Goal: Task Accomplishment & Management: Contribute content

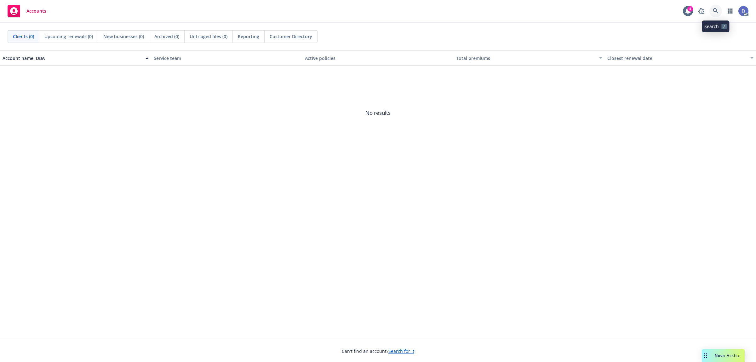
click at [718, 9] on link at bounding box center [715, 11] width 13 height 13
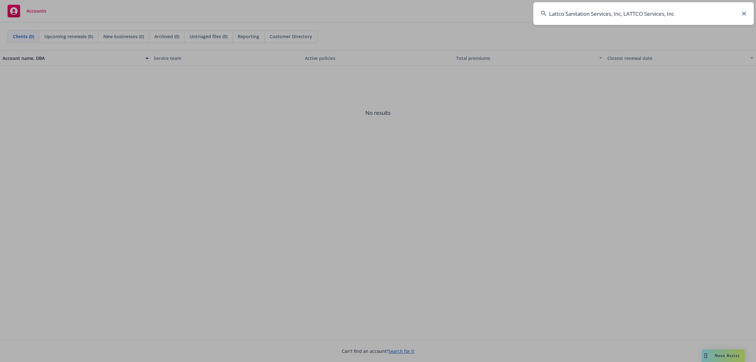
click at [706, 11] on input "Lattco Sanitation Services, Inc, LATTCO Services, Inc" at bounding box center [643, 13] width 220 height 23
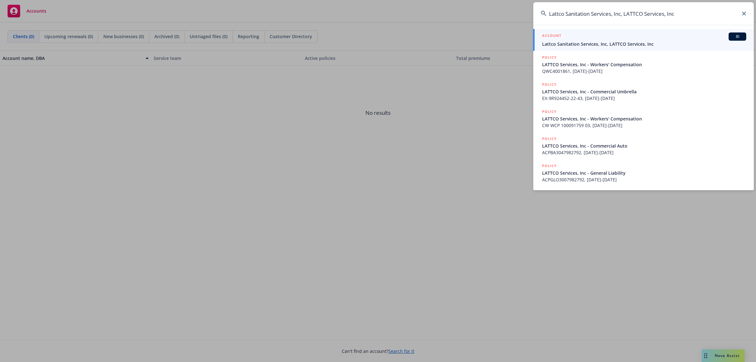
type input "Lattco Sanitation Services, Inc, LATTCO Services, Inc"
click at [596, 47] on span "Lattco Sanitation Services, Inc, LATTCO Services, Inc" at bounding box center [644, 44] width 204 height 7
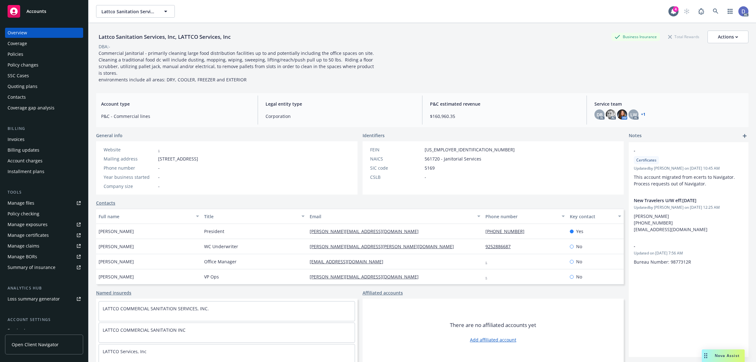
click at [43, 244] on link "Manage claims" at bounding box center [44, 246] width 78 height 10
click at [26, 202] on div "Manage files" at bounding box center [21, 203] width 27 height 10
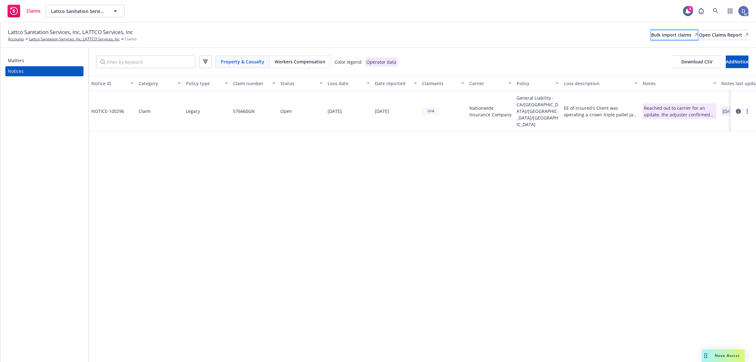
click at [651, 34] on div "Bulk import claims" at bounding box center [674, 34] width 47 height 9
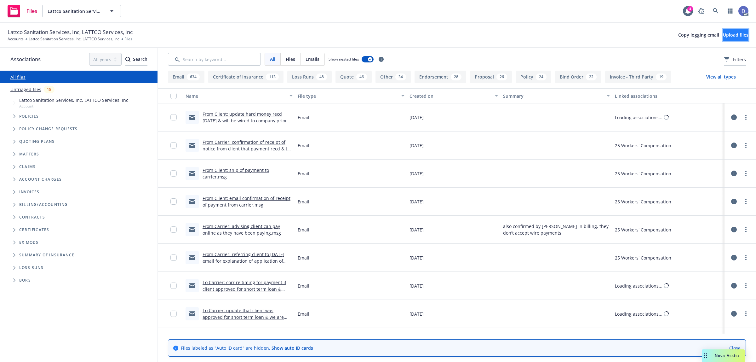
click at [723, 30] on button "Upload files" at bounding box center [736, 35] width 26 height 13
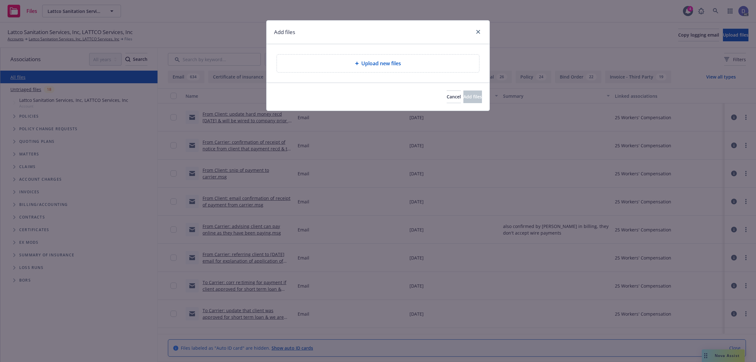
click at [383, 61] on span "Upload new files" at bounding box center [381, 64] width 40 height 8
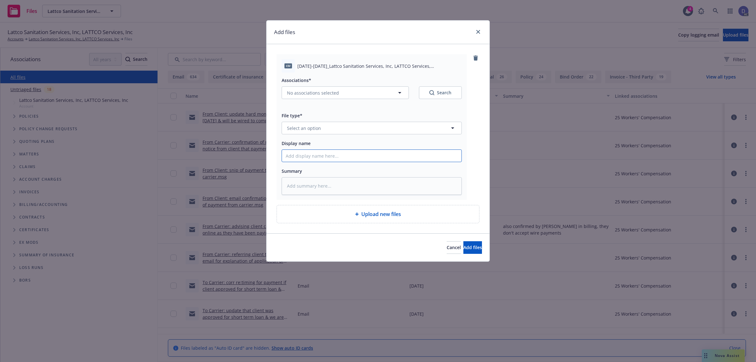
click at [414, 156] on input "Display name" at bounding box center [372, 156] width 180 height 12
paste input "2023-2024_Lattco Sanitation Services, Inc, LATTCO Services, Inc_12-26-2024"
type input "2023-2024_Lattco Sanitation Services, Inc, LATTCO Services, Inc_12-26-2024"
type textarea "x"
type input "2023-2024_Lattco Sanitation Services, Inc, LATTCO Services, Inc_12-26-2024"
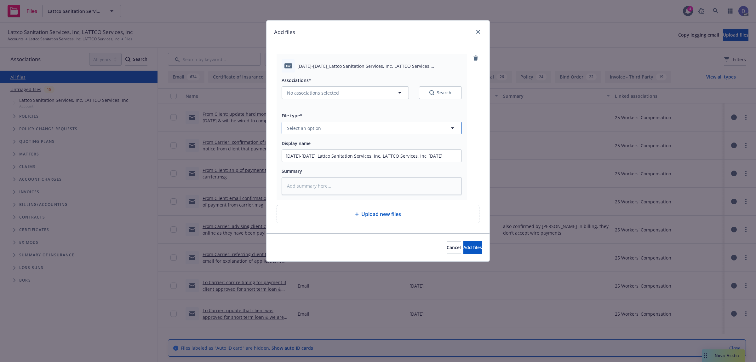
click at [424, 130] on button "Select an option" at bounding box center [372, 128] width 180 height 13
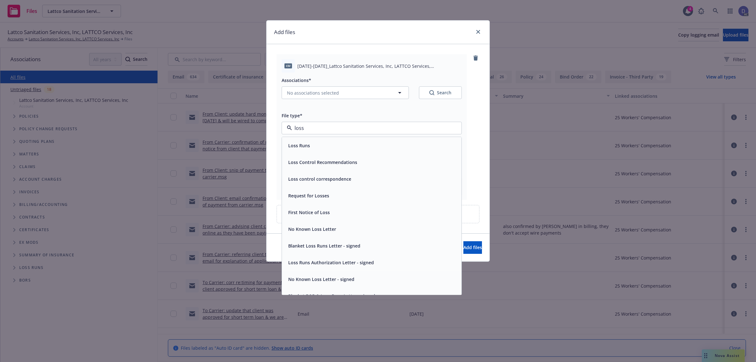
type input "loss"
click at [402, 134] on div "loss" at bounding box center [372, 128] width 180 height 13
click at [397, 140] on div "Loss Runs" at bounding box center [372, 145] width 180 height 17
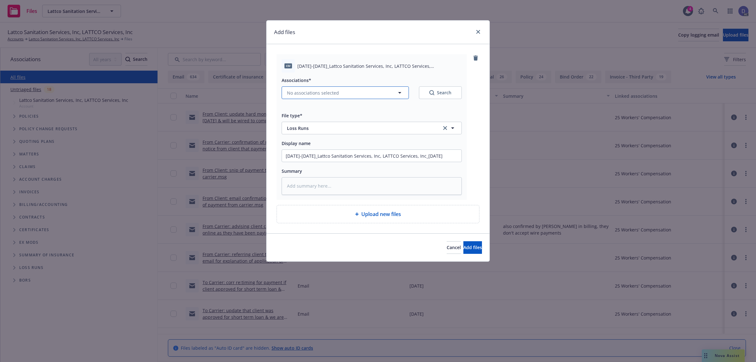
click at [337, 97] on button "No associations selected" at bounding box center [345, 92] width 127 height 13
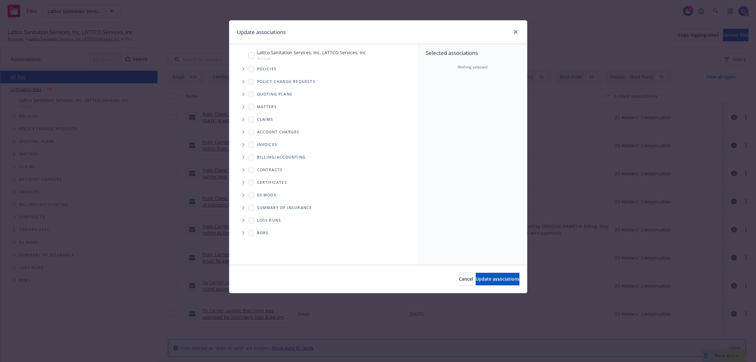
click at [243, 69] on icon "Tree Example" at bounding box center [243, 69] width 3 height 4
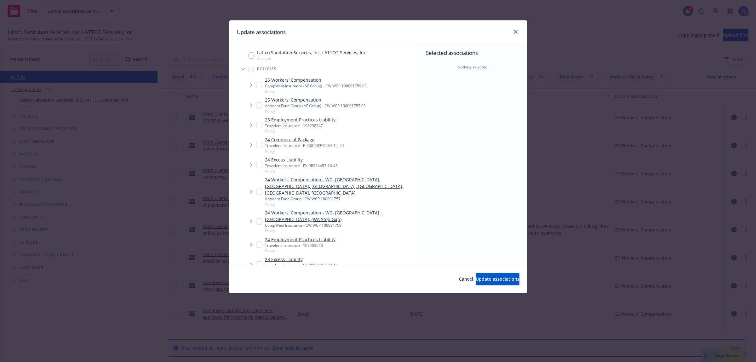
click at [437, 101] on div "Selected associations Nothing selected" at bounding box center [472, 154] width 109 height 220
type textarea "x"
click at [257, 188] on input "Tree Example" at bounding box center [259, 191] width 6 height 6
checkbox input "true"
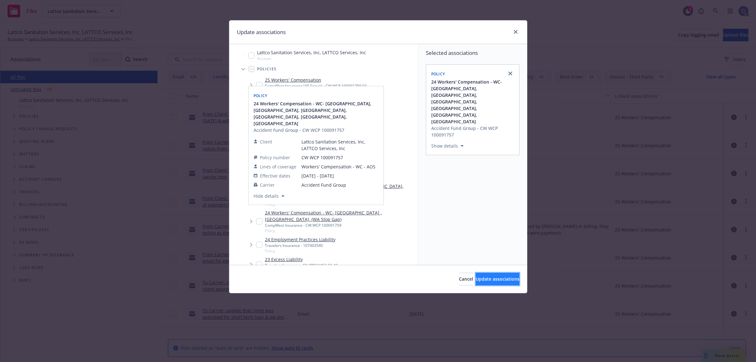
click at [493, 282] on button "Update associations" at bounding box center [498, 278] width 44 height 13
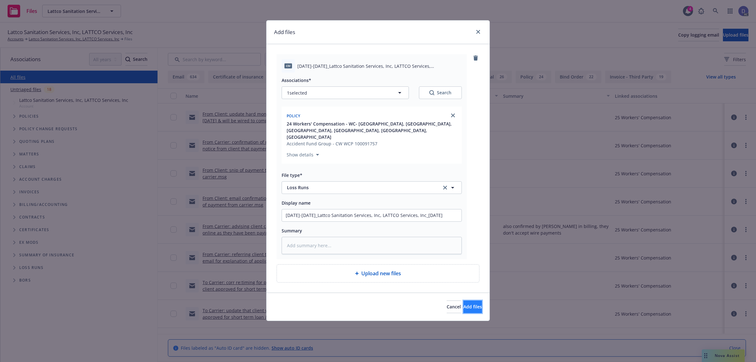
click at [463, 303] on span "Add files" at bounding box center [472, 306] width 19 height 6
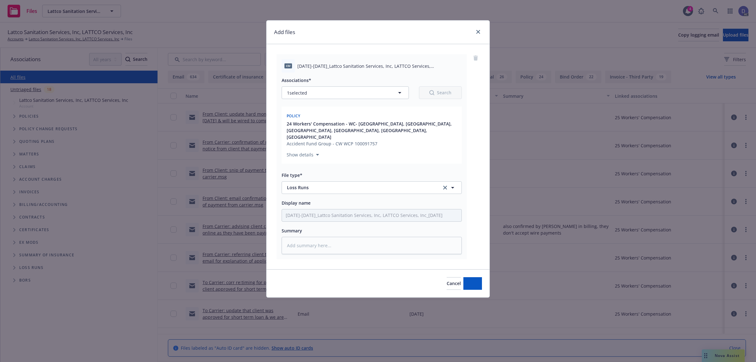
type textarea "x"
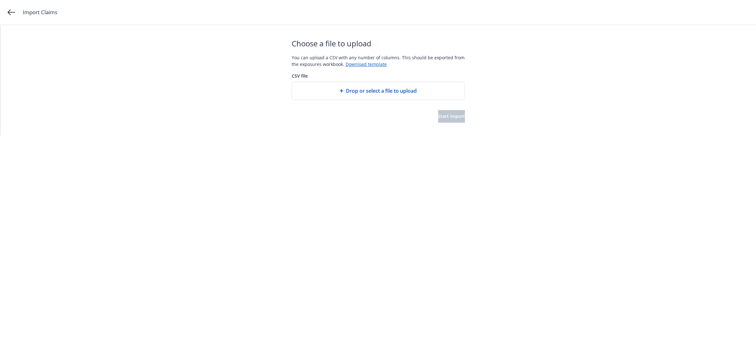
click at [364, 92] on span "Drop or select a file to upload" at bounding box center [381, 91] width 71 height 8
click at [448, 124] on span "Start import" at bounding box center [451, 123] width 27 height 6
click at [446, 93] on html "Import Claims Start over Your file is being processed... Depending on the size …" at bounding box center [378, 46] width 756 height 93
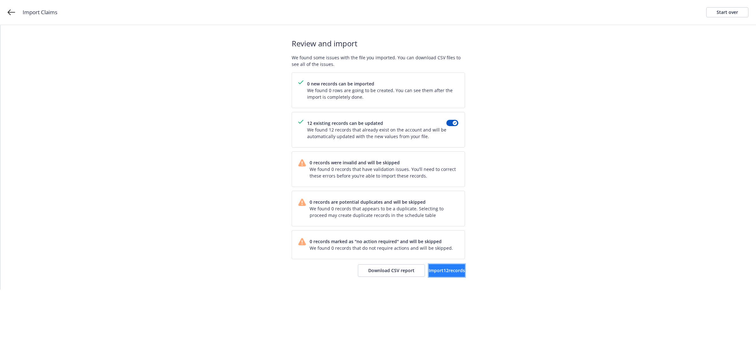
click at [433, 268] on span "Import 12 records" at bounding box center [447, 270] width 36 height 6
click at [441, 266] on link "View accounts" at bounding box center [439, 270] width 52 height 13
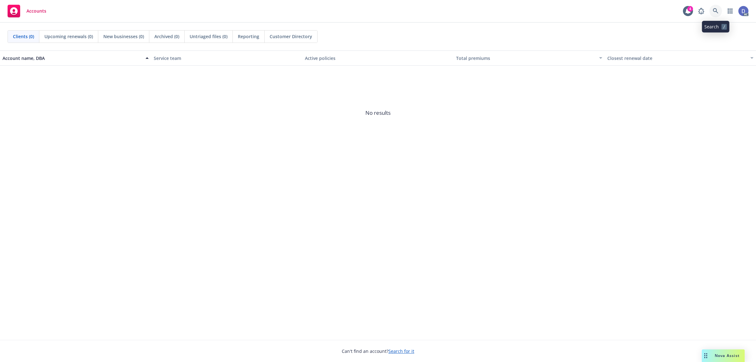
click at [717, 9] on icon at bounding box center [716, 11] width 6 height 6
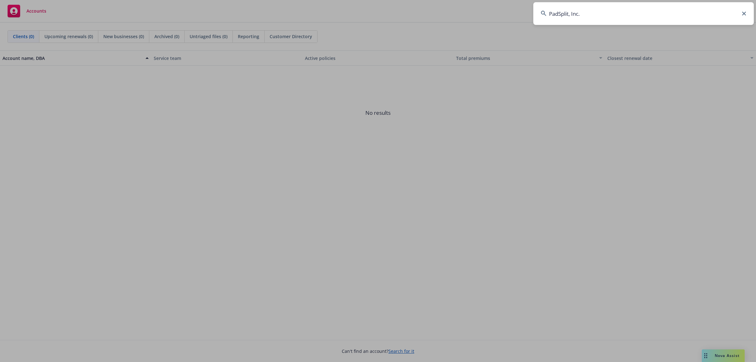
click at [717, 9] on input "PadSplit, Inc." at bounding box center [643, 13] width 220 height 23
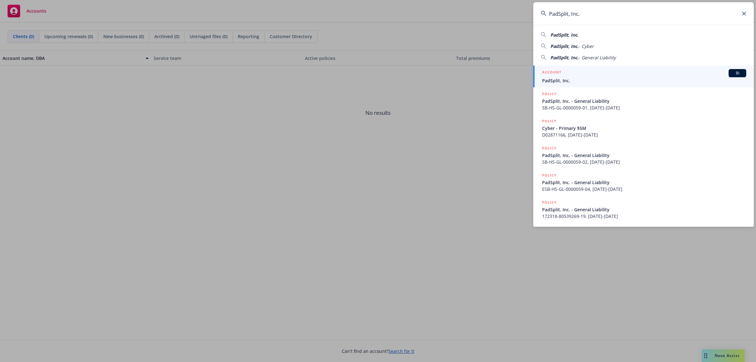
type input "PadSplit, Inc."
click at [586, 83] on span "PadSplit, Inc." at bounding box center [644, 80] width 204 height 7
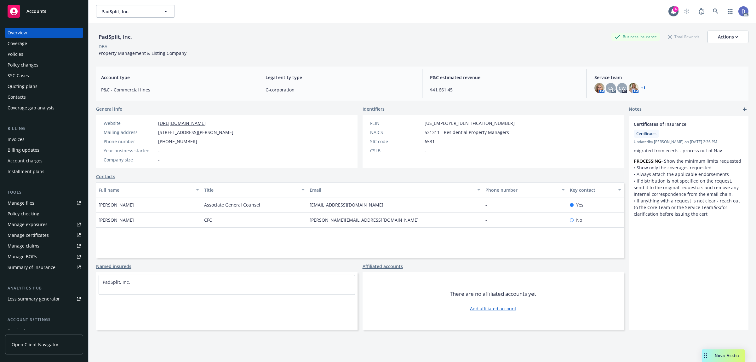
click at [26, 246] on div "Manage claims" at bounding box center [24, 246] width 32 height 10
click at [26, 207] on div "Manage files" at bounding box center [21, 203] width 27 height 10
click at [39, 53] on div "Policies" at bounding box center [44, 54] width 73 height 10
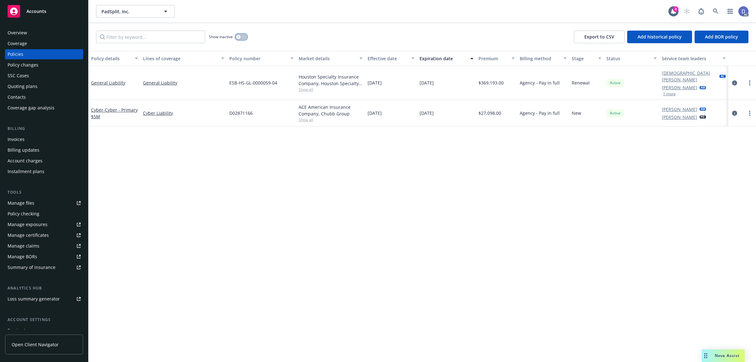
click at [240, 37] on div "button" at bounding box center [238, 37] width 4 height 4
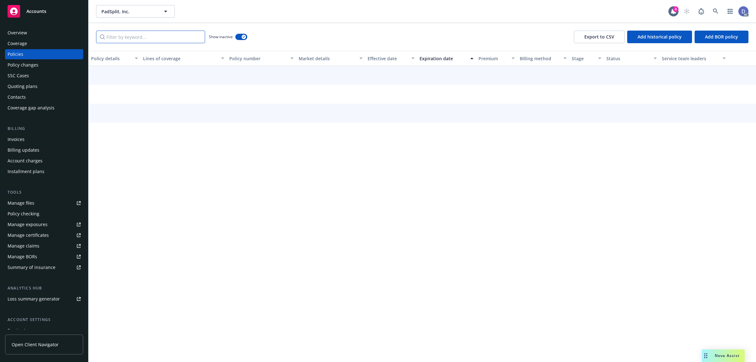
click at [194, 40] on input "Filter by keyword..." at bounding box center [150, 37] width 109 height 13
paste input "ESB-HS-GL-0000059-00"
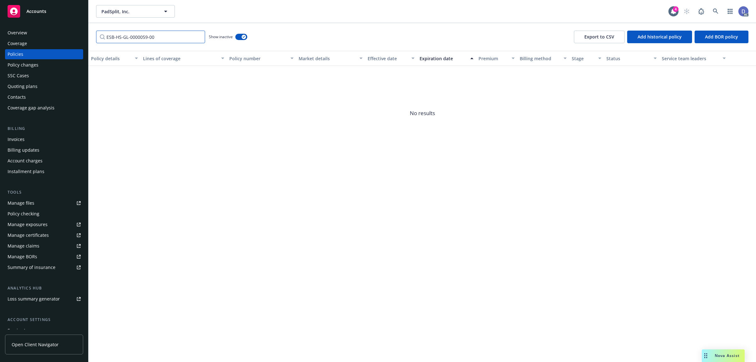
click at [170, 34] on input "ESB-HS-GL-0000059-00" at bounding box center [150, 37] width 109 height 13
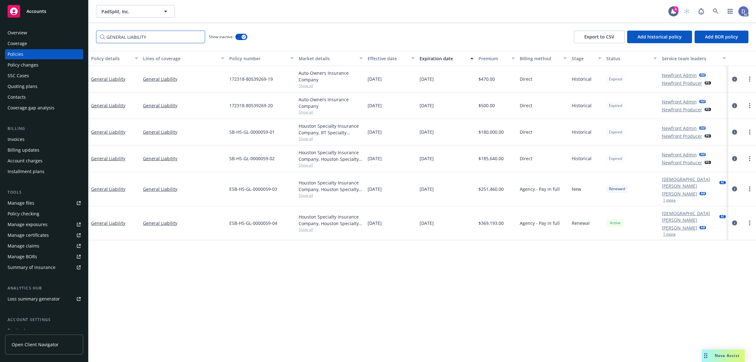
type input "GENERAL LIABILITY"
click at [657, 39] on span "Add historical policy" at bounding box center [659, 37] width 44 height 6
select select "other"
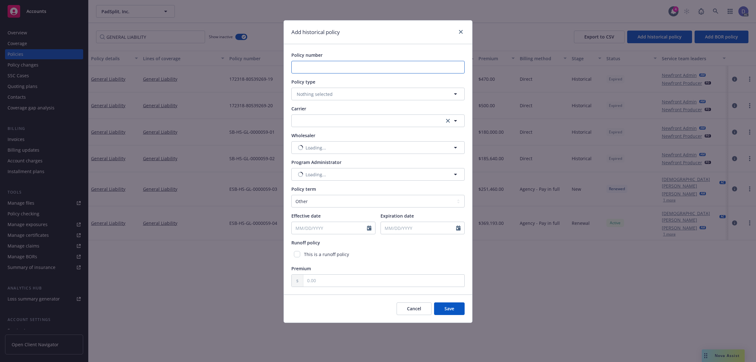
click at [338, 65] on input "Policy number" at bounding box center [377, 67] width 173 height 13
paste input "ESB-HS-GL-0000059-00"
type input "ESB-HS-GL-0000059-00"
click at [325, 92] on span "Nothing selected" at bounding box center [315, 94] width 36 height 7
type input "GENERAL"
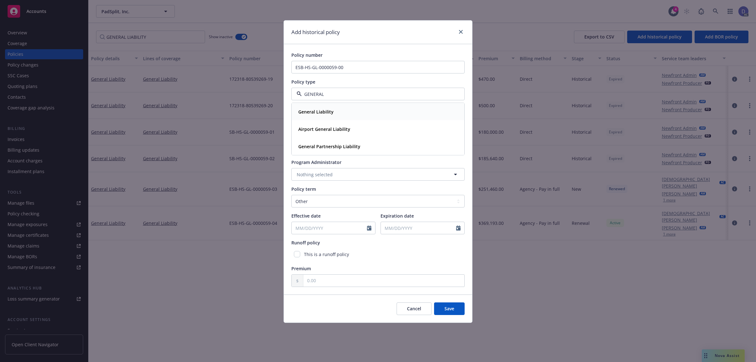
click at [330, 107] on div "General Liability" at bounding box center [315, 111] width 39 height 9
click at [344, 125] on button "button" at bounding box center [377, 120] width 173 height 13
type input "HOUSTON"
click at [347, 157] on strong "Houston Specialty Insurance Company" at bounding box center [340, 154] width 84 height 6
click at [326, 205] on select "Select policy term 12 Month 6 Month 4 Month 3 Month 2 Month 1 Month 36 Month (3…" at bounding box center [377, 201] width 173 height 13
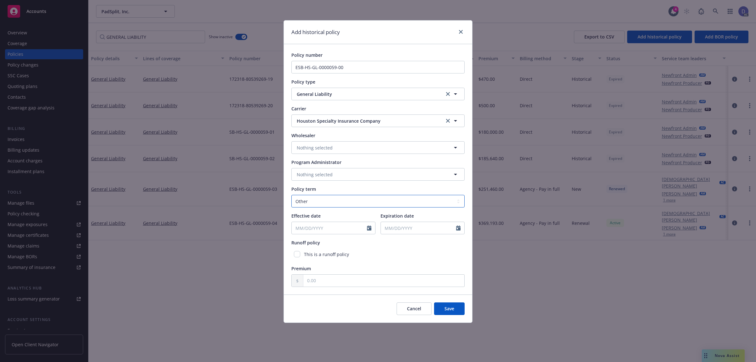
select select "12"
click at [291, 195] on select "Select policy term 12 Month 6 Month 4 Month 3 Month 2 Month 1 Month 36 Month (3…" at bounding box center [377, 201] width 173 height 13
click at [317, 223] on input "Effective date" at bounding box center [329, 228] width 75 height 12
select select "9"
click at [346, 243] on input "2025" at bounding box center [345, 242] width 20 height 7
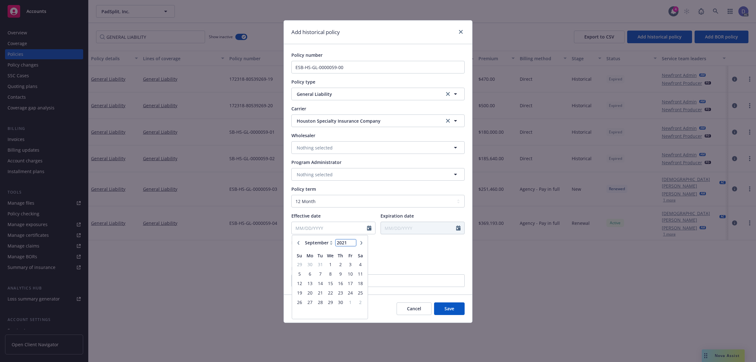
type input "2021"
click at [328, 243] on select "January February March April May June July August September October November De…" at bounding box center [318, 242] width 31 height 7
select select "1"
click at [303, 239] on select "January February March April May June July August September October November De…" at bounding box center [318, 242] width 31 height 7
click at [328, 284] on span "13" at bounding box center [330, 283] width 9 height 8
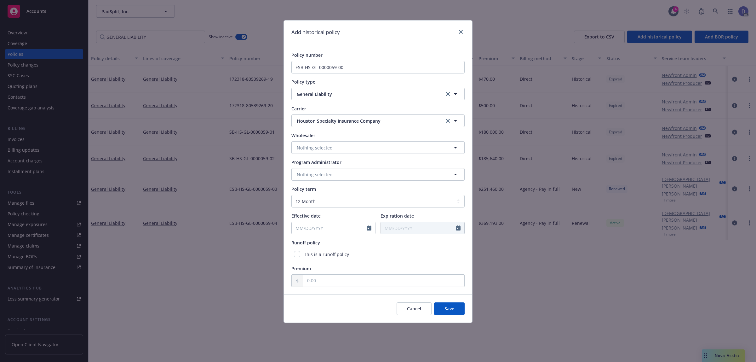
type input "01/13/2021"
type input "01/13/2022"
click at [386, 276] on input "text" at bounding box center [383, 280] width 161 height 12
type input "1.00"
click button "Cancel" at bounding box center [413, 308] width 35 height 13
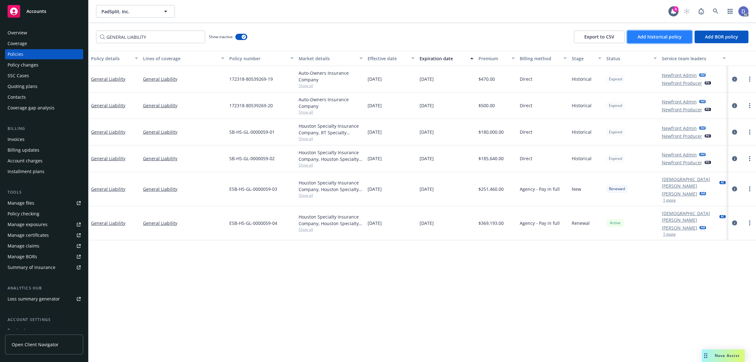
click at [668, 42] on button "Add historical policy" at bounding box center [659, 37] width 65 height 13
select select "other"
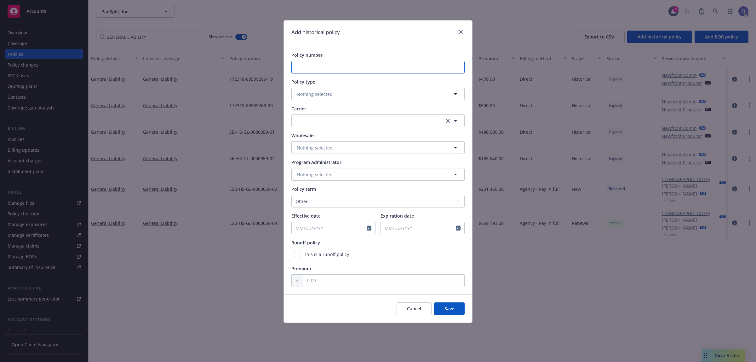
click at [350, 71] on input "Policy number" at bounding box center [377, 67] width 173 height 13
paste input "ESB-HS-GL-0000059-00"
type input "ESB-HS-GL-0000059-00"
click at [351, 90] on button "Nothing selected" at bounding box center [377, 94] width 173 height 13
type input "GENERAL"
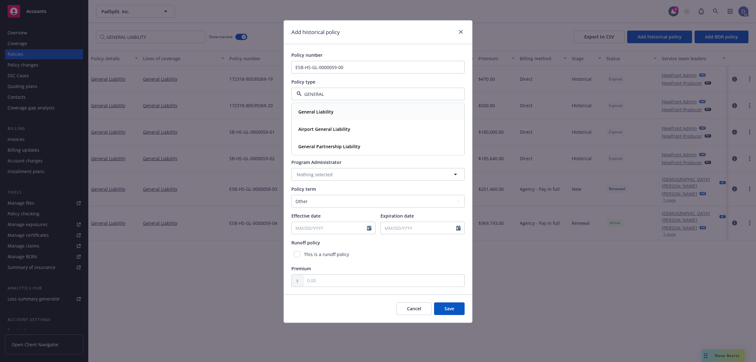
click at [348, 109] on div "General Liability" at bounding box center [378, 111] width 164 height 9
click at [348, 128] on div "Policy number ESB-HS-GL-0000059-00 Policy type General Liability Carrier Wholes…" at bounding box center [377, 169] width 173 height 235
click at [356, 123] on button "button" at bounding box center [377, 120] width 173 height 13
type input "HOUSTON"
click at [380, 152] on strong "Houston Specialty Insurance Company" at bounding box center [340, 154] width 84 height 6
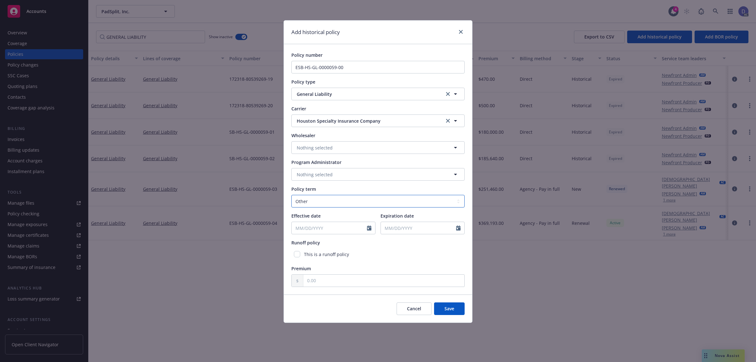
click at [331, 197] on select "Select policy term 12 Month 6 Month 4 Month 3 Month 2 Month 1 Month 36 Month (3…" at bounding box center [377, 201] width 173 height 13
select select "12"
click at [291, 195] on select "Select policy term 12 Month 6 Month 4 Month 3 Month 2 Month 1 Month 36 Month (3…" at bounding box center [377, 201] width 173 height 13
click at [368, 231] on div at bounding box center [371, 228] width 8 height 12
click at [371, 229] on icon "Calendar" at bounding box center [369, 227] width 4 height 5
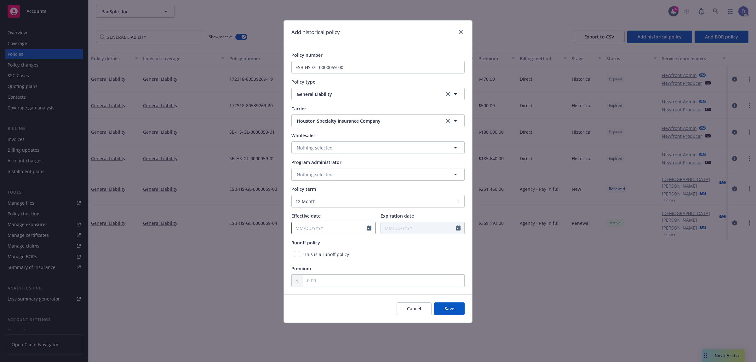
select select "9"
click at [350, 241] on input "2025" at bounding box center [345, 242] width 20 height 7
type input "2021"
click at [321, 240] on select "January February March April May June July August September October November De…" at bounding box center [318, 242] width 31 height 7
select select "1"
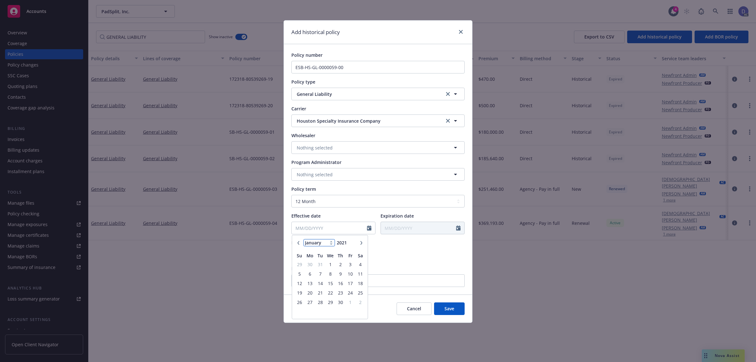
click at [303, 239] on select "January February March April May June July August September October November De…" at bounding box center [318, 242] width 31 height 7
click at [333, 284] on span "13" at bounding box center [330, 283] width 9 height 8
type input "01/13/2021"
type input "01/13/2022"
click at [383, 279] on input "text" at bounding box center [383, 280] width 161 height 12
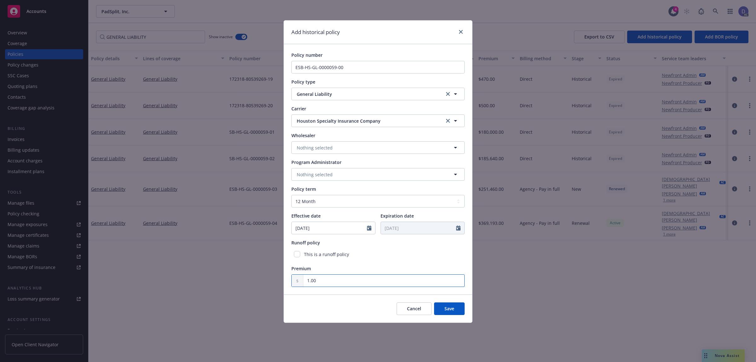
type input "1.00"
click at [443, 304] on button "Save" at bounding box center [449, 308] width 31 height 13
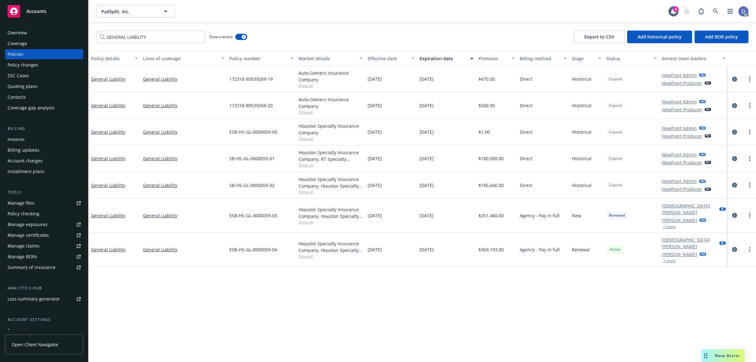
click at [29, 201] on div "Manage files" at bounding box center [21, 203] width 27 height 10
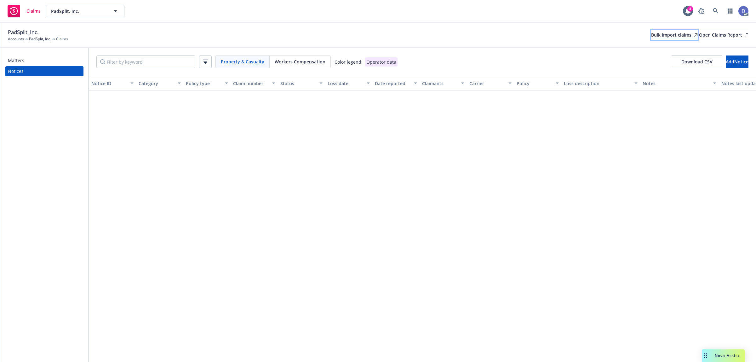
click at [651, 33] on div "Bulk import claims" at bounding box center [674, 34] width 47 height 9
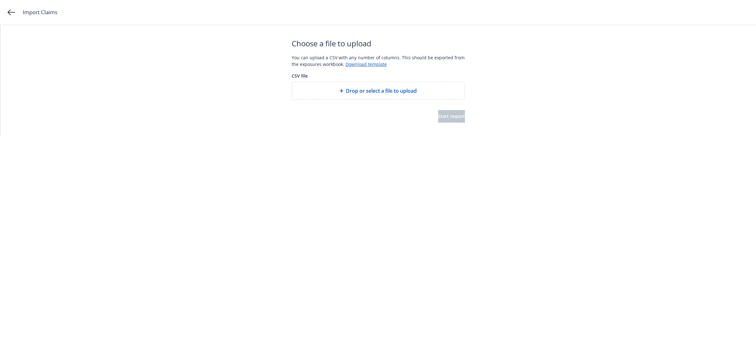
click at [380, 93] on span "Drop or select a file to upload" at bounding box center [381, 91] width 71 height 8
click at [374, 94] on span "Drop or select a file to upload" at bounding box center [381, 91] width 71 height 8
click at [451, 120] on button "Start import" at bounding box center [451, 116] width 27 height 13
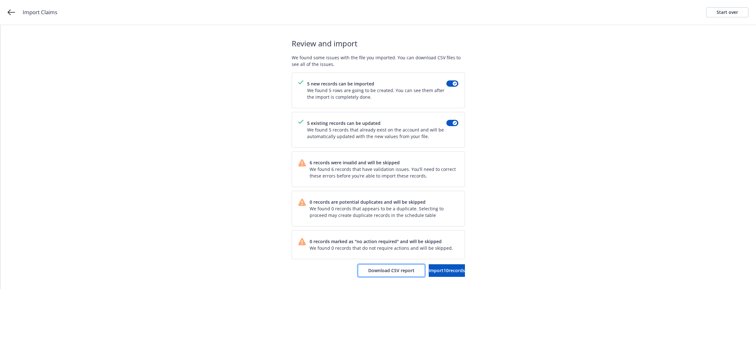
click at [368, 273] on span "Download CSV report" at bounding box center [391, 270] width 46 height 6
click at [723, 16] on div "Start over" at bounding box center [726, 12] width 21 height 9
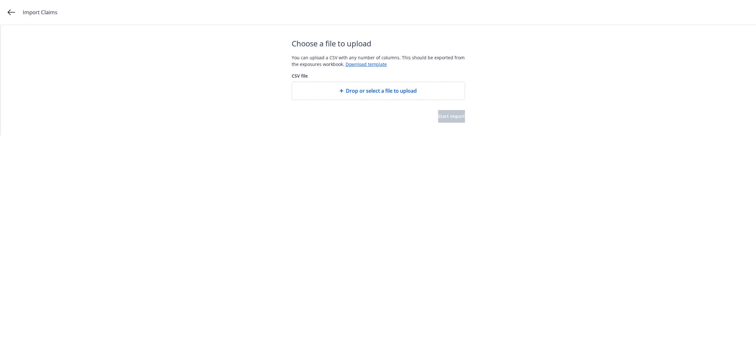
click at [372, 88] on span "Drop or select a file to upload" at bounding box center [381, 91] width 71 height 8
click at [453, 116] on span "Start import" at bounding box center [451, 116] width 27 height 6
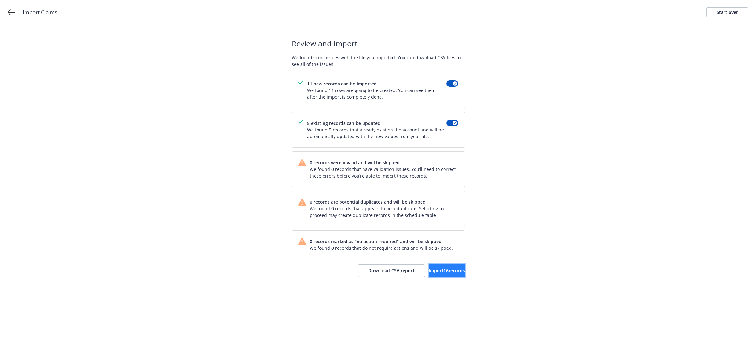
click at [429, 268] on button "Import 16 records" at bounding box center [447, 270] width 36 height 13
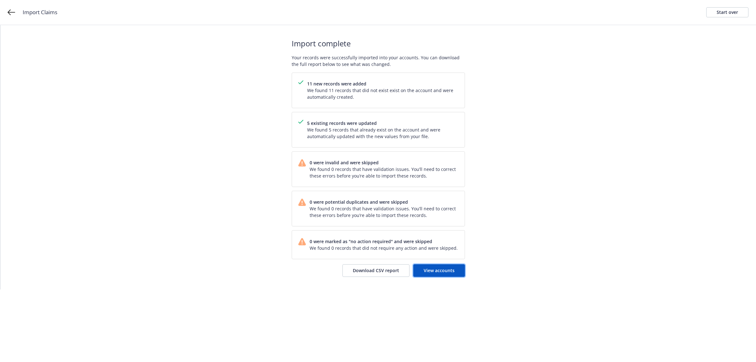
click at [419, 268] on link "View accounts" at bounding box center [439, 270] width 52 height 13
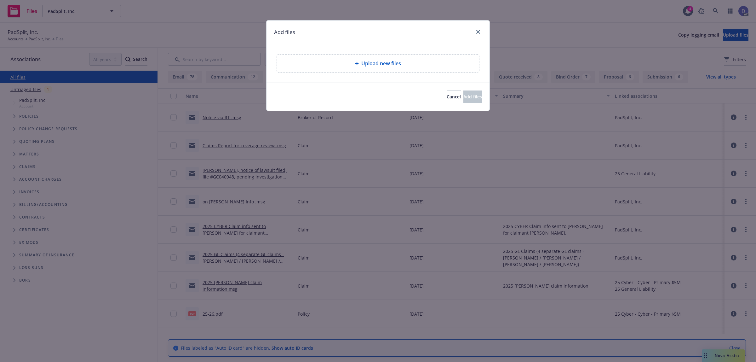
click at [371, 60] on span "Upload new files" at bounding box center [381, 64] width 40 height 8
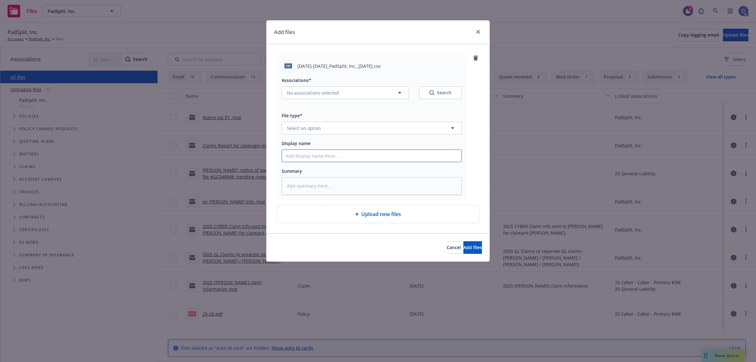
click at [370, 153] on input "Display name" at bounding box center [372, 156] width 180 height 12
paste input "[DATE]-[DATE]_PadSplit, Inc._[DATE]"
type input "[DATE]-[DATE]_PadSplit, Inc._[DATE]"
type textarea "x"
type input "[DATE]-[DATE]_PadSplit, Inc._[DATE]"
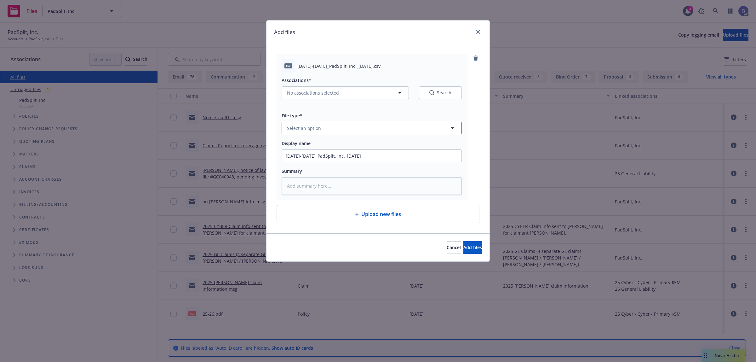
click at [405, 128] on button "Select an option" at bounding box center [372, 128] width 180 height 13
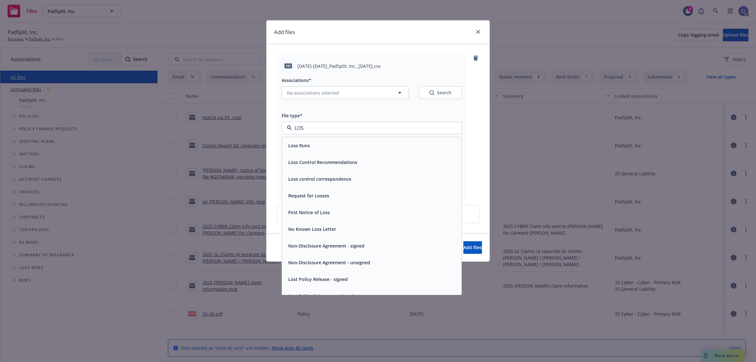
type input "LOSS"
click at [386, 147] on div "Loss Runs" at bounding box center [372, 145] width 172 height 9
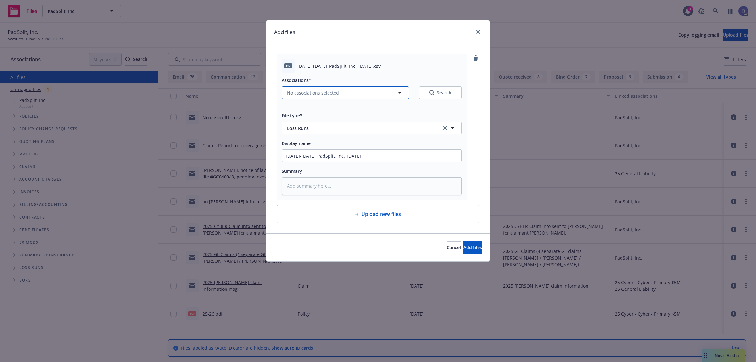
click at [340, 87] on button "No associations selected" at bounding box center [345, 92] width 127 height 13
type textarea "x"
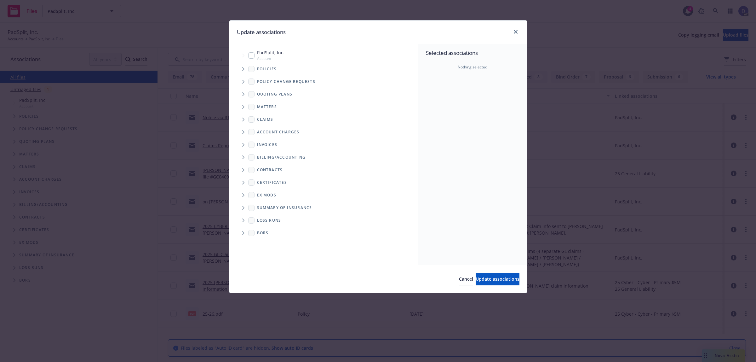
click at [243, 70] on icon "Tree Example" at bounding box center [243, 69] width 2 height 4
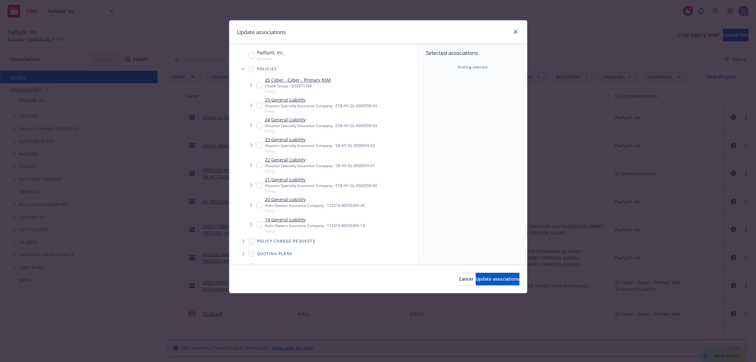
click at [429, 100] on div "Selected associations Nothing selected" at bounding box center [472, 154] width 109 height 220
click at [259, 128] on div "24 General Liability Houston Specialty Insurance Company - ESB-HS-GL-0000059-03…" at bounding box center [316, 124] width 121 height 17
checkbox input "true"
click at [484, 281] on span "Update associations" at bounding box center [498, 279] width 44 height 6
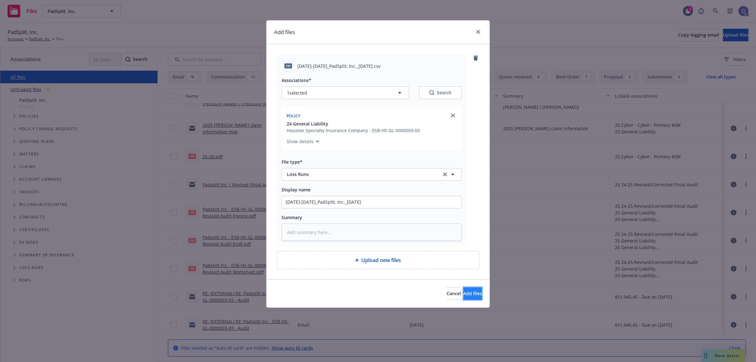
click at [463, 293] on span "Add files" at bounding box center [472, 293] width 19 height 6
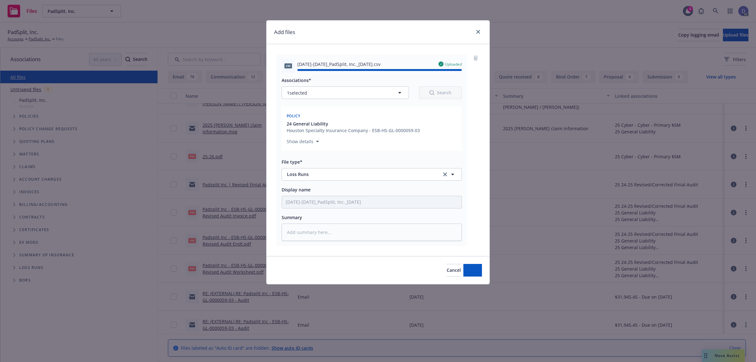
type textarea "x"
